Goal: Find specific page/section: Find specific page/section

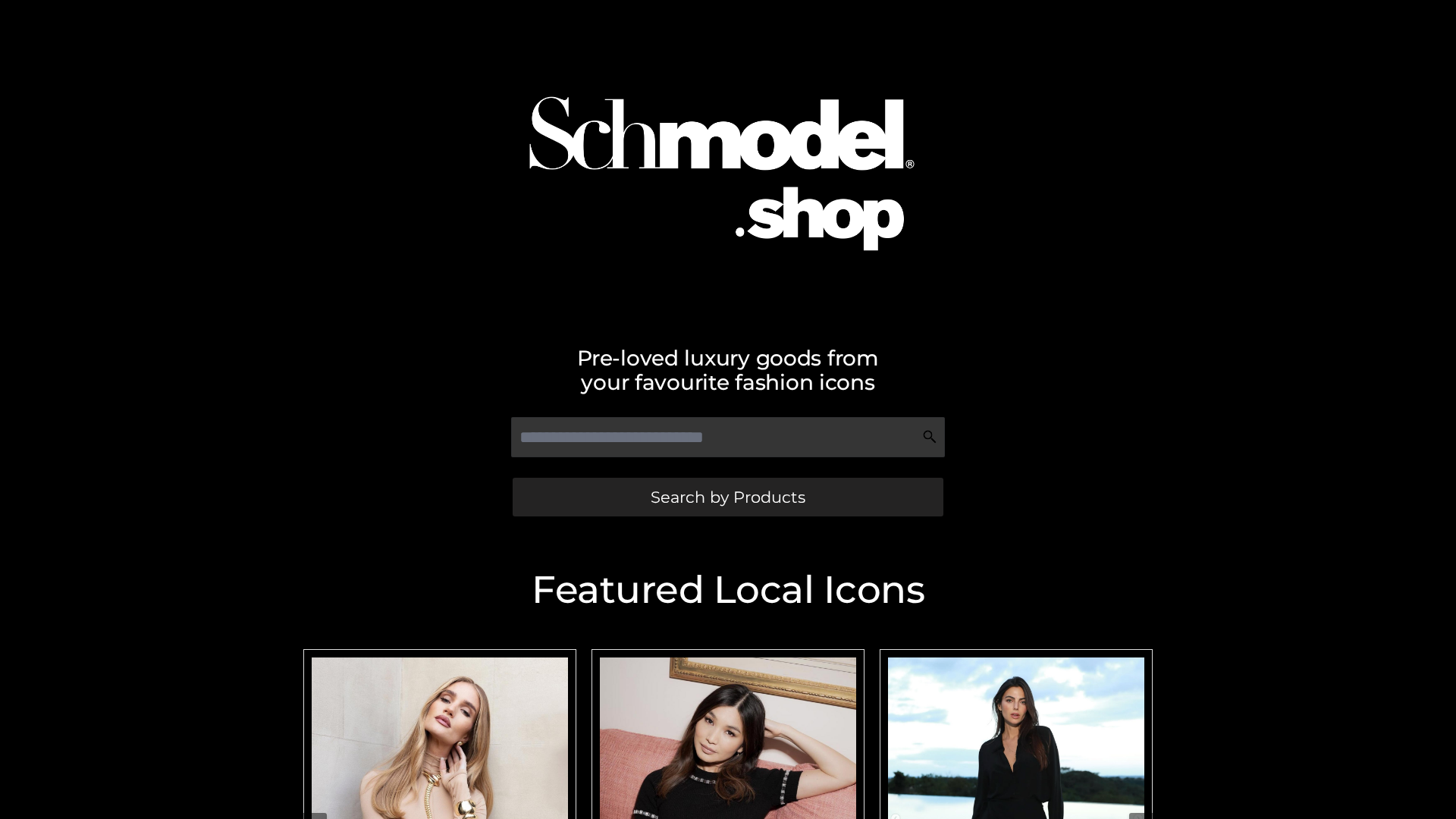
click at [727, 496] on span "Search by Products" at bounding box center [728, 497] width 154 height 16
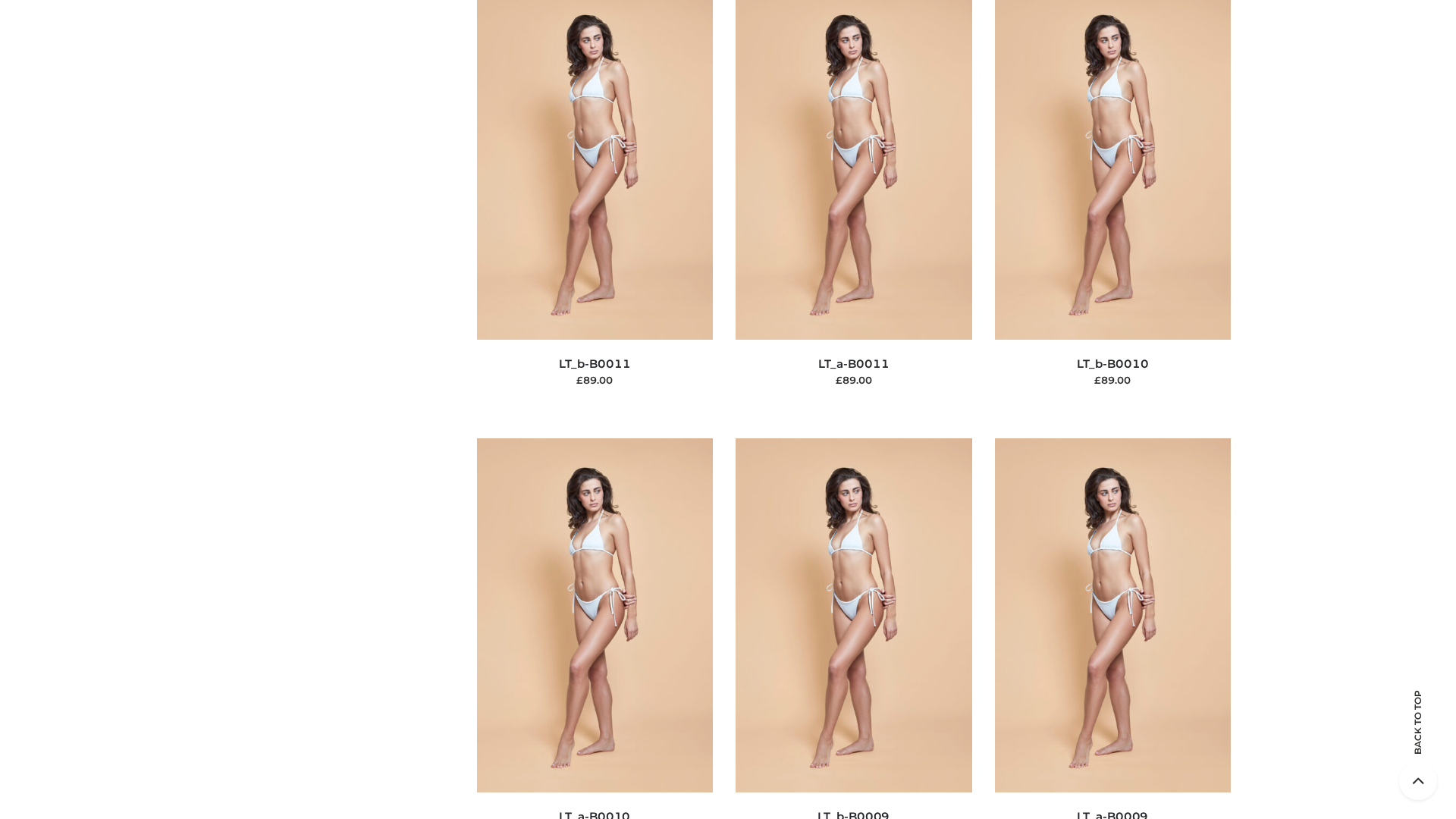
scroll to position [6811, 0]
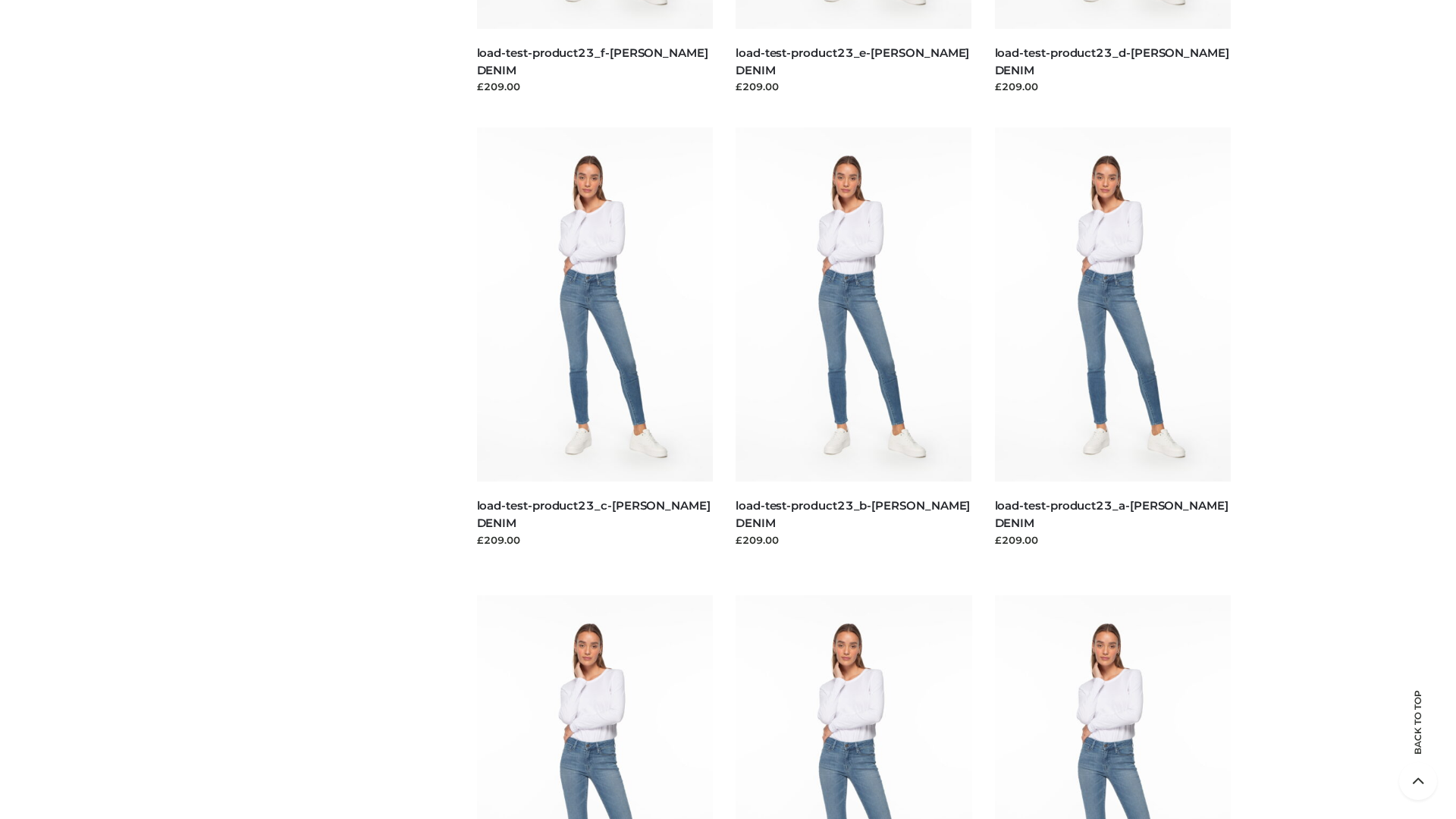
scroll to position [1330, 0]
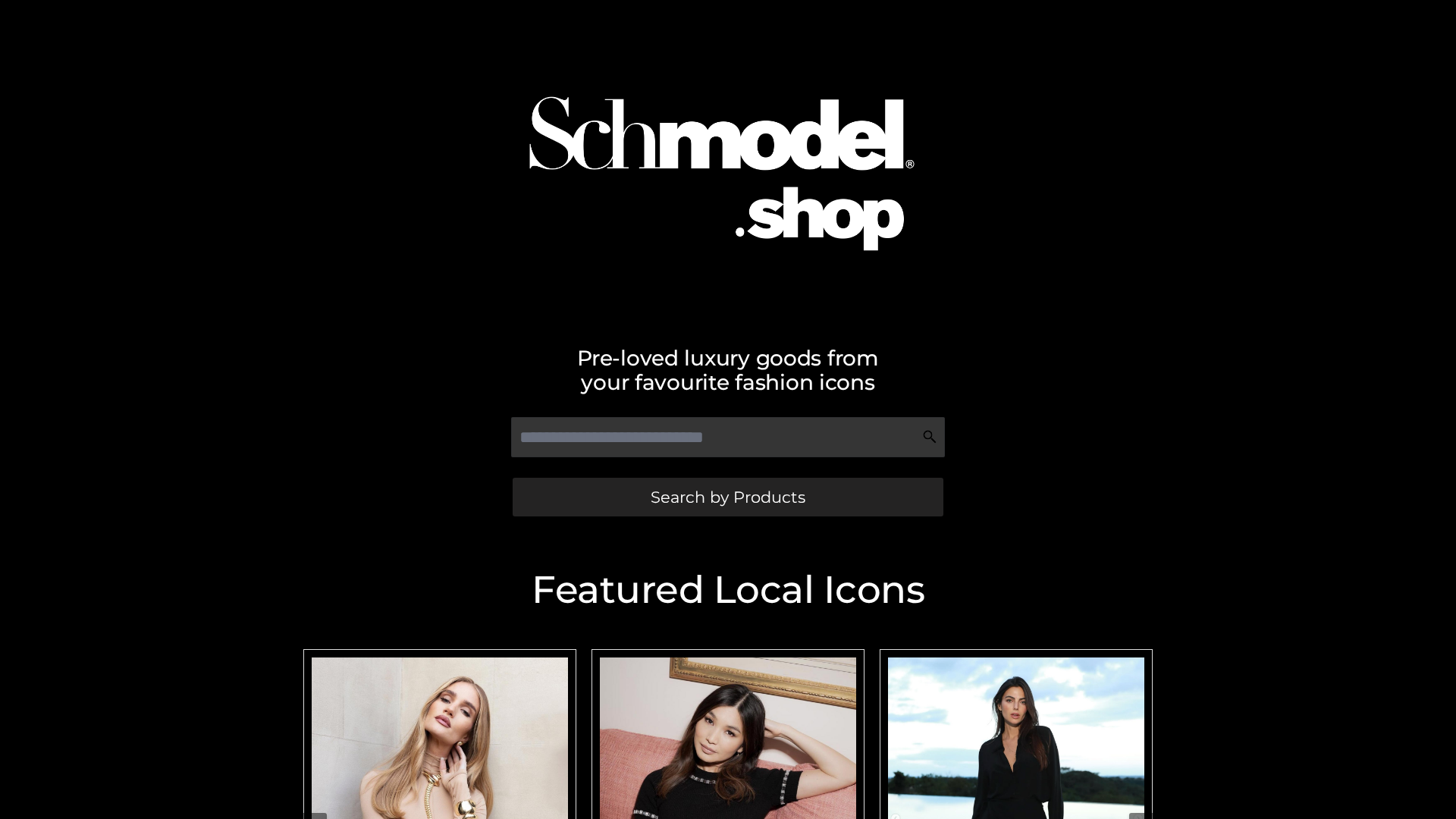
click at [727, 496] on span "Search by Products" at bounding box center [728, 497] width 154 height 16
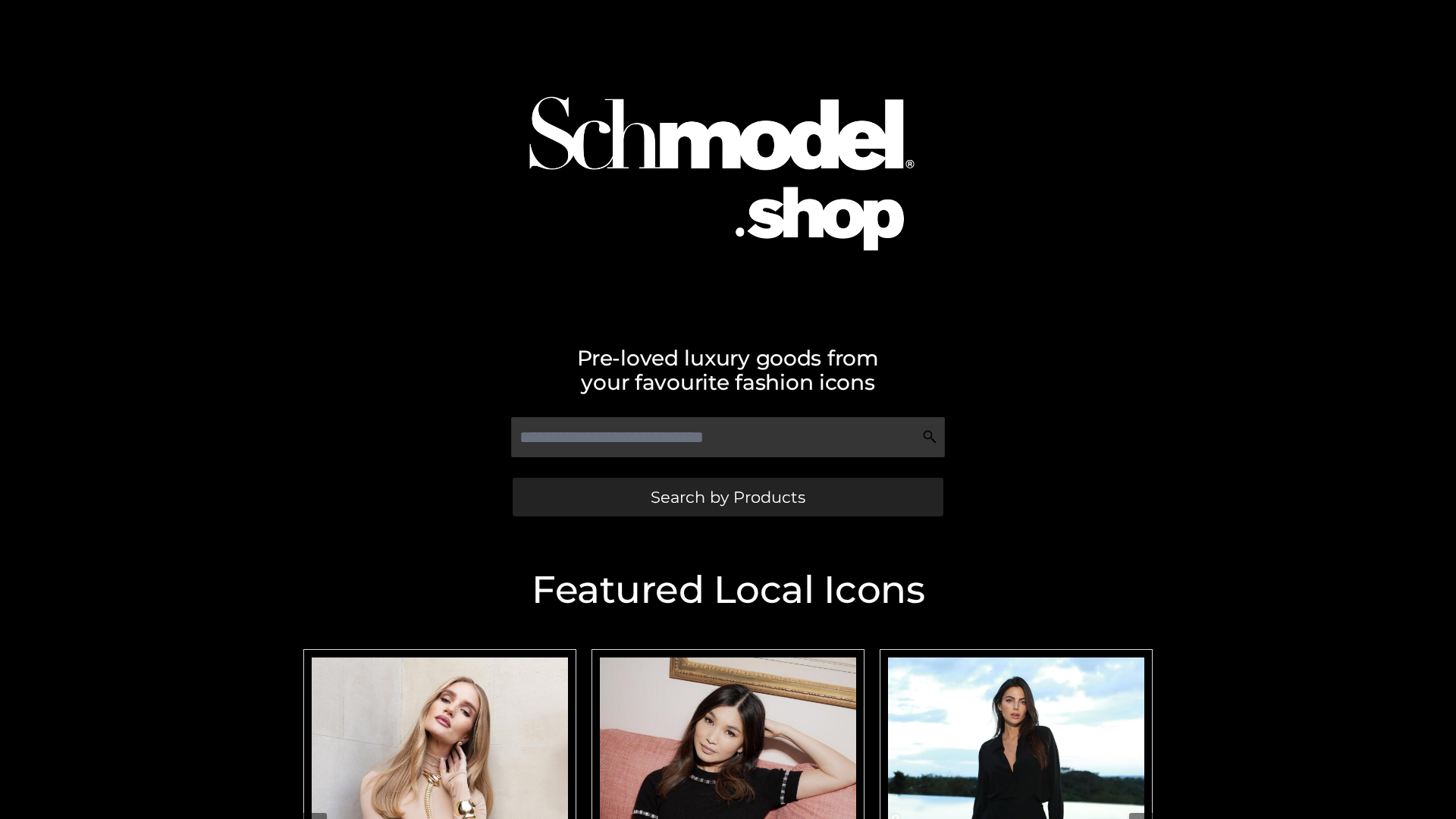
click at [727, 496] on span "Search by Products" at bounding box center [728, 497] width 154 height 16
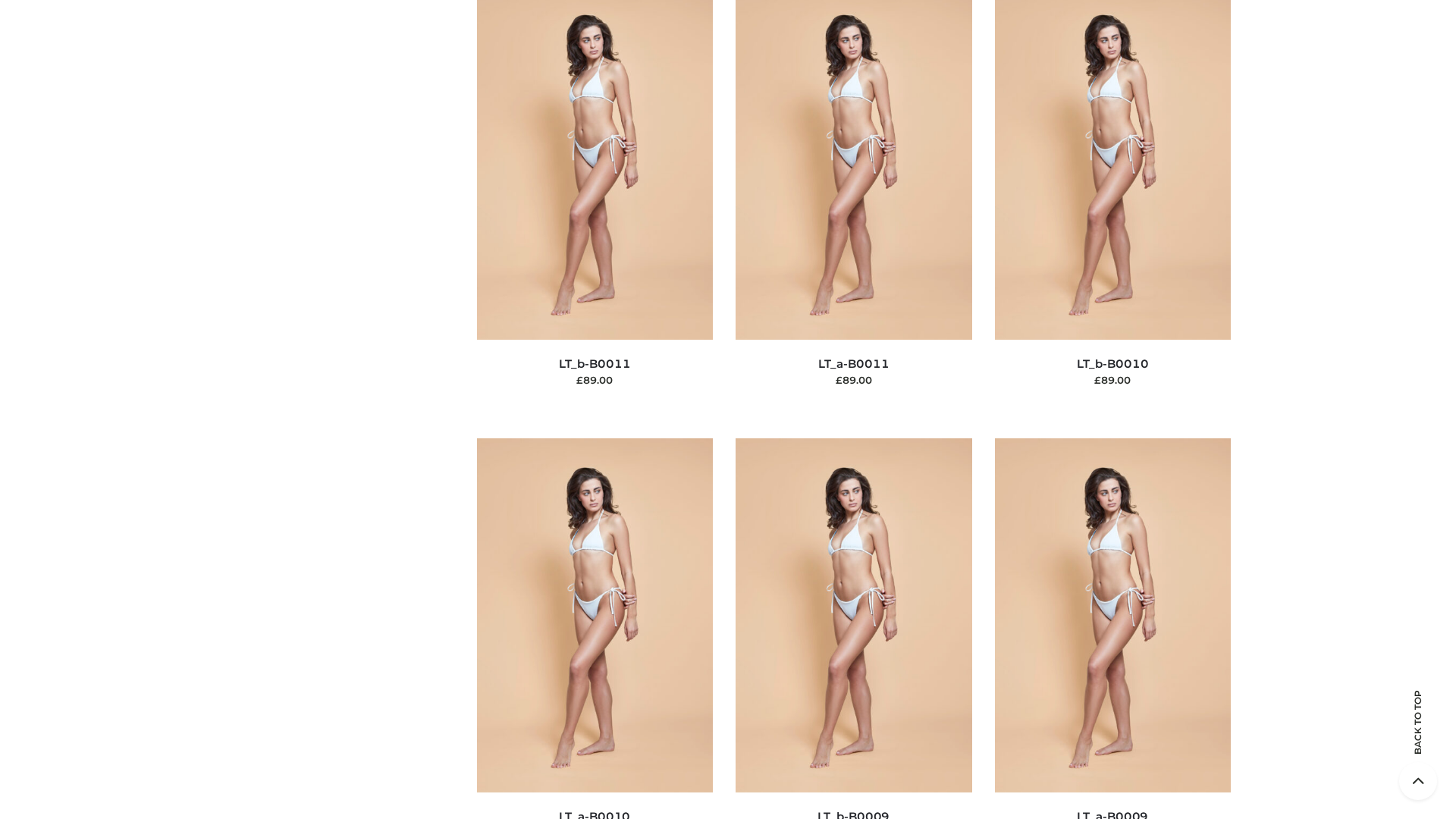
scroll to position [6811, 0]
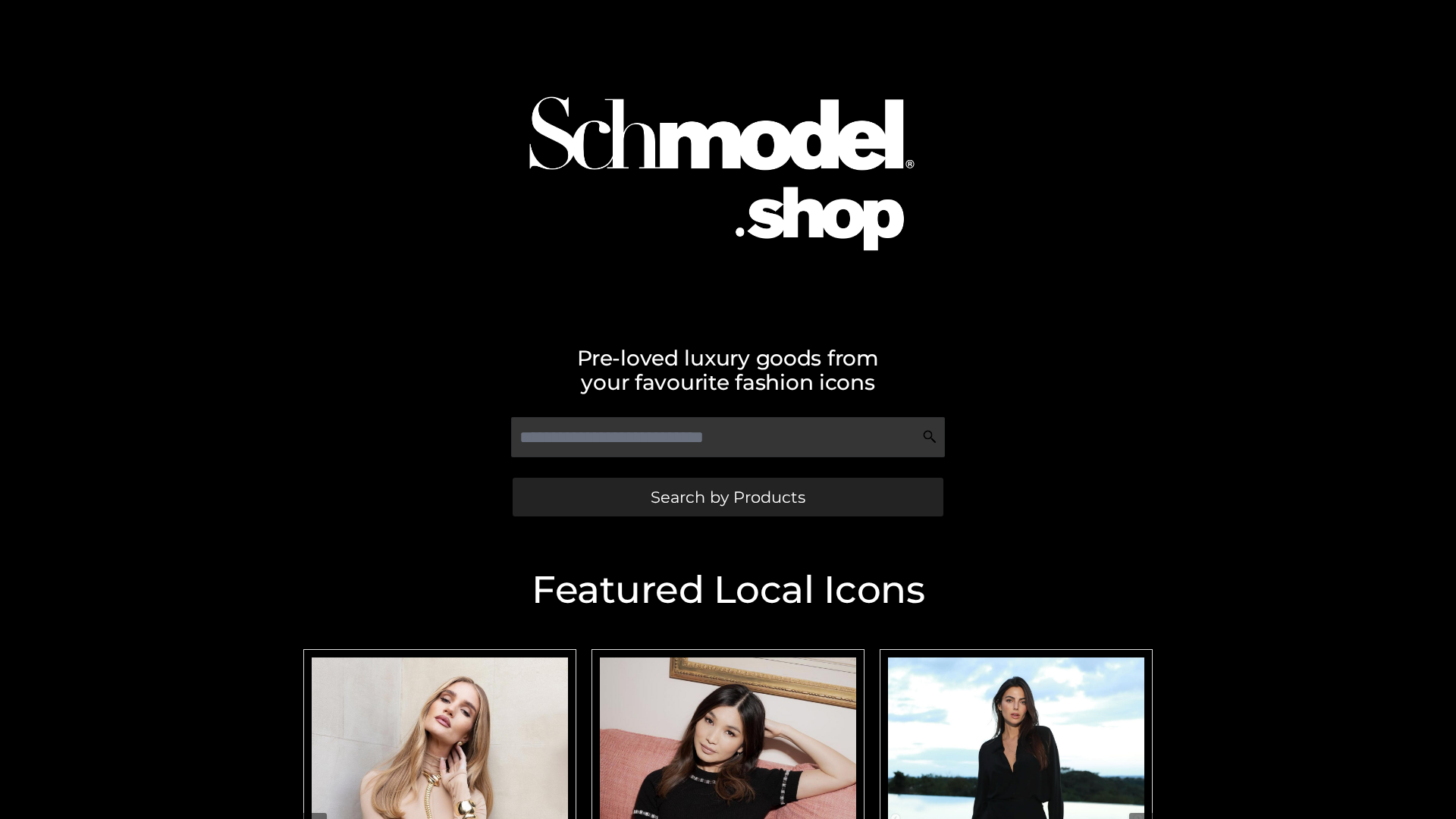
click at [727, 496] on span "Search by Products" at bounding box center [728, 497] width 154 height 16
